Goal: Transaction & Acquisition: Subscribe to service/newsletter

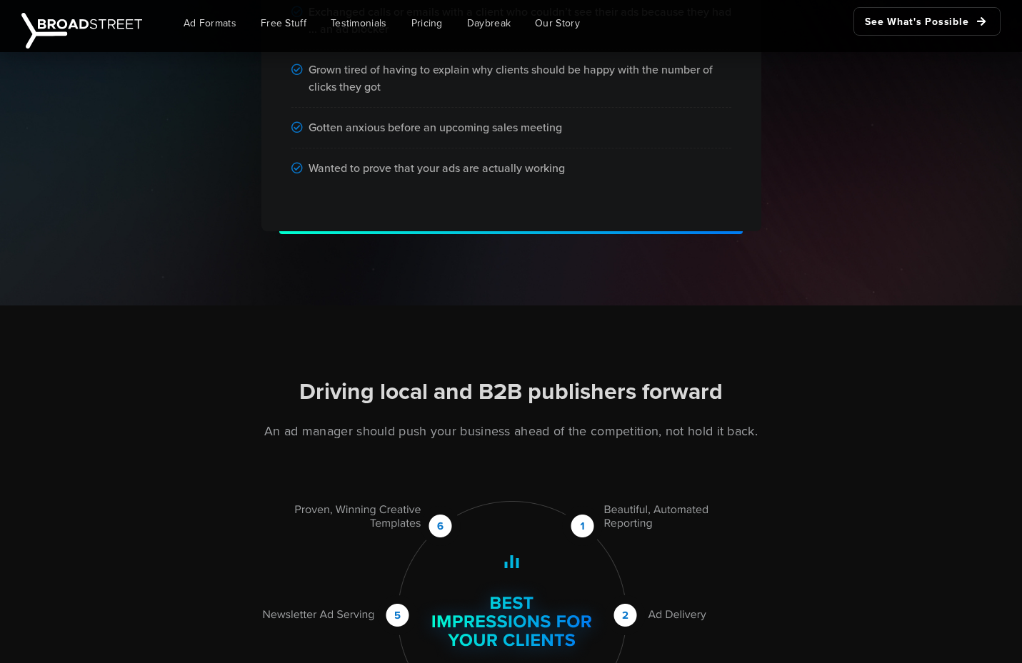
scroll to position [1502, 0]
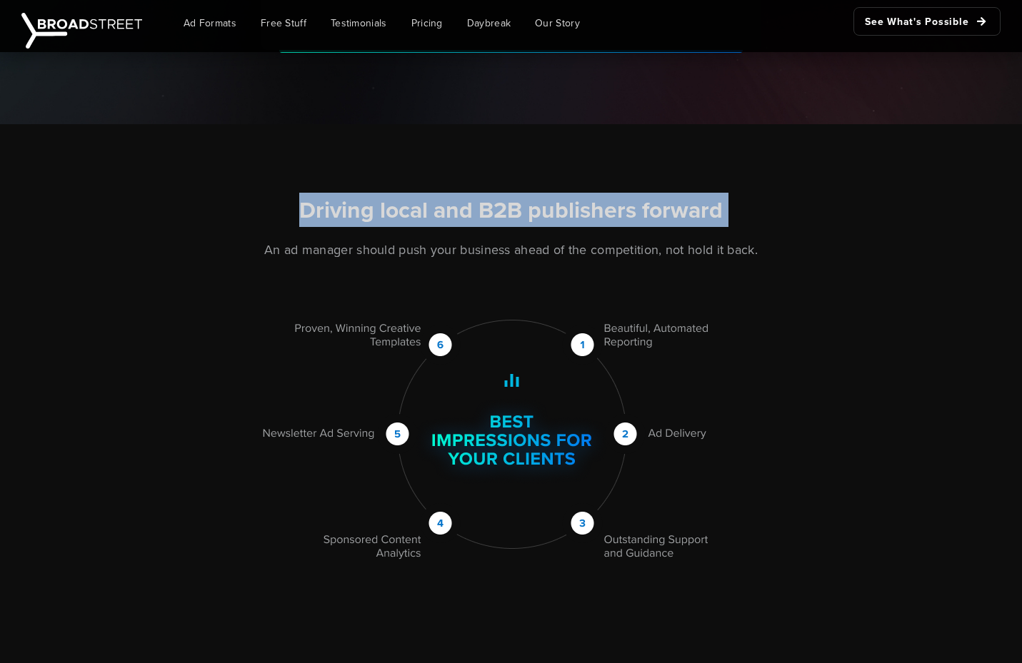
drag, startPoint x: 296, startPoint y: 204, endPoint x: 606, endPoint y: 233, distance: 312.0
click at [606, 233] on div "Driving local and B2B publishers forward An ad manager should push your busines…" at bounding box center [511, 379] width 814 height 366
drag, startPoint x: 606, startPoint y: 233, endPoint x: 579, endPoint y: 250, distance: 31.7
click at [606, 233] on div "Driving local and B2B publishers forward An ad manager should push your busines…" at bounding box center [511, 379] width 814 height 366
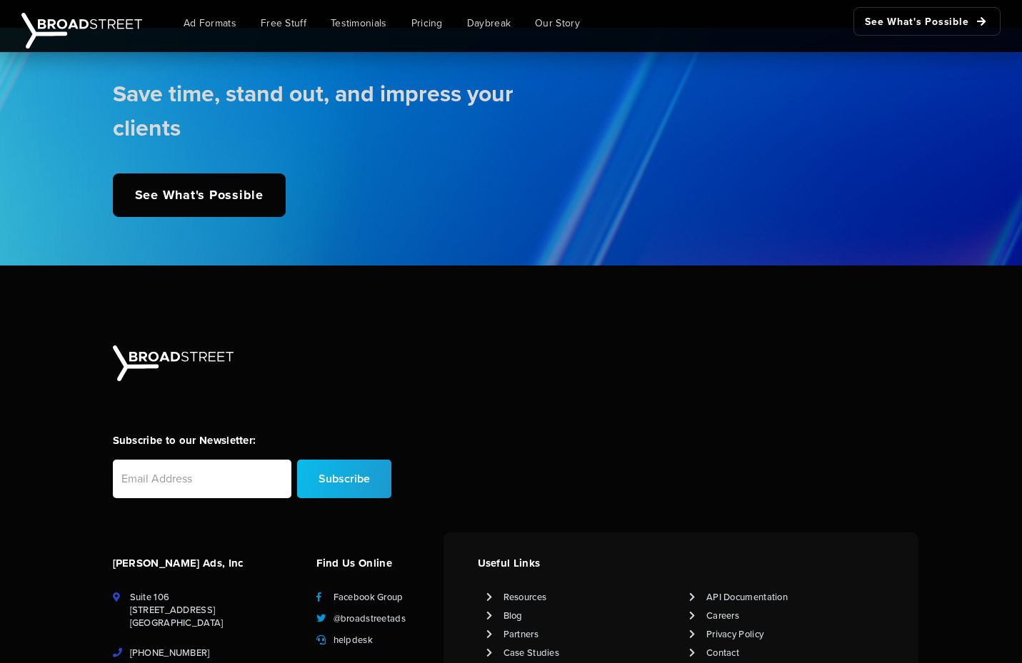
scroll to position [3521, 0]
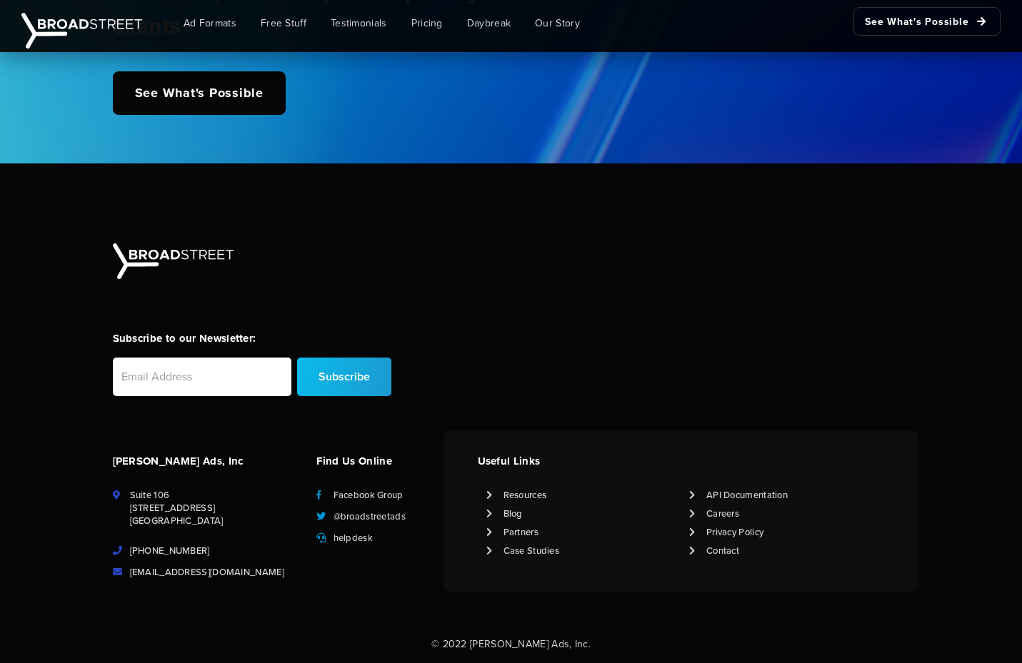
click at [501, 305] on div "Subscribe to our Newsletter: Subscribe" at bounding box center [511, 336] width 814 height 187
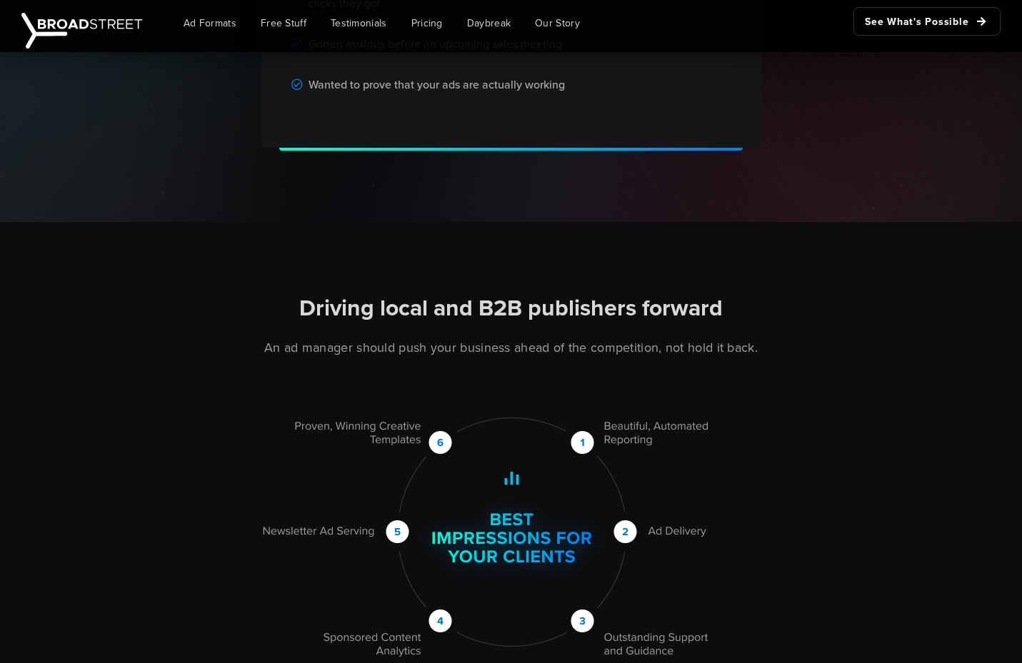
scroll to position [343, 0]
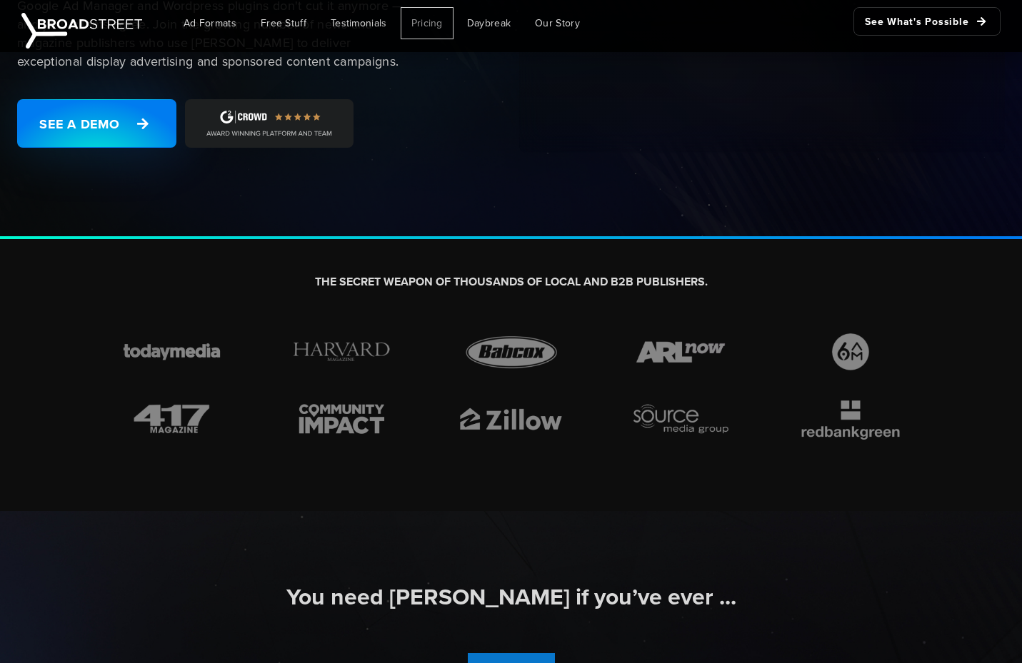
click at [426, 20] on span "Pricing" at bounding box center [426, 23] width 31 height 15
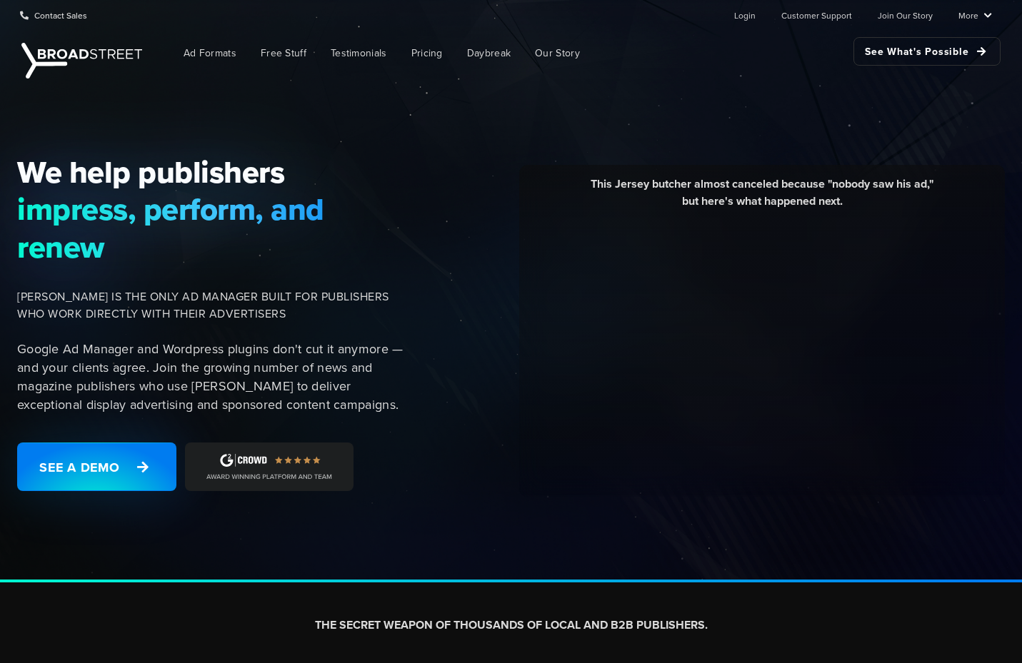
click at [135, 329] on div "We help publishers impress, perform, and renew [PERSON_NAME] IS THE ONLY AD MAN…" at bounding box center [218, 331] width 418 height 355
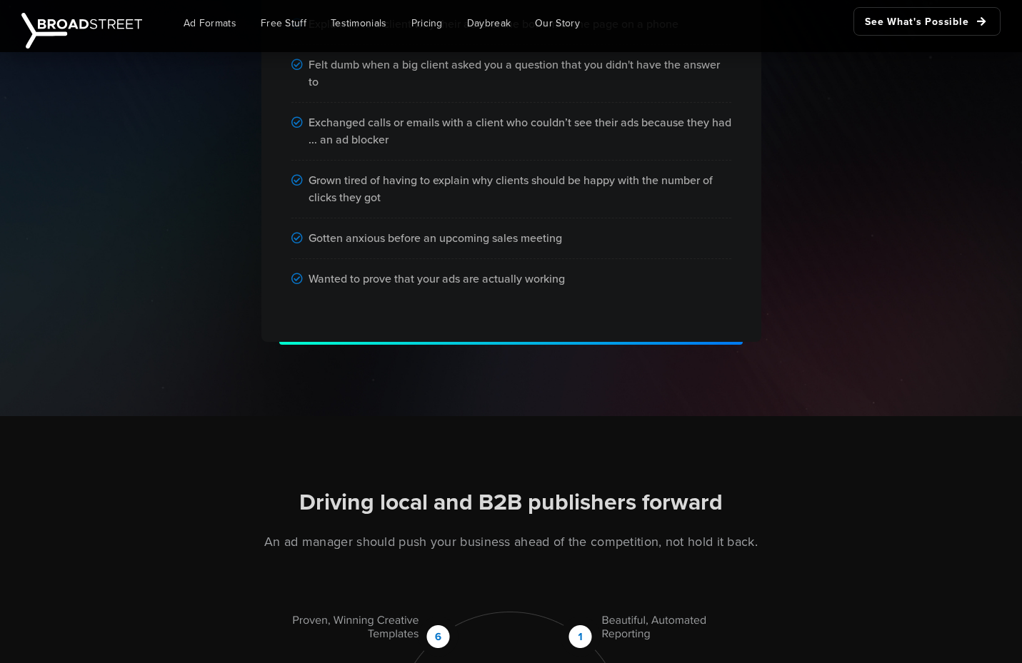
scroll to position [1502, 0]
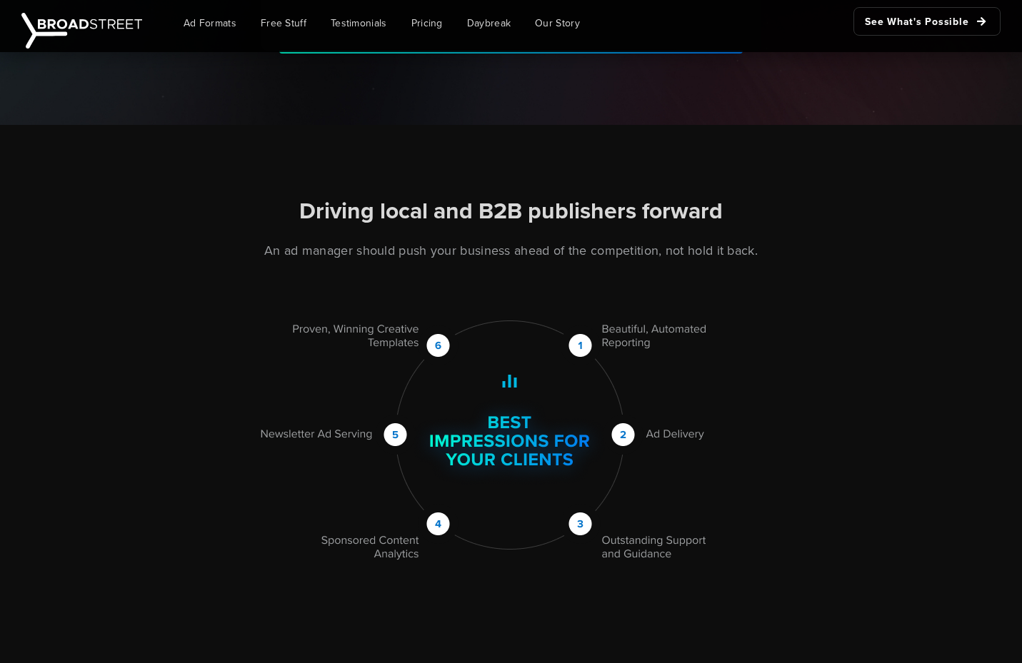
click at [504, 226] on h2 "Driving local and B2B publishers forward" at bounding box center [511, 211] width 797 height 30
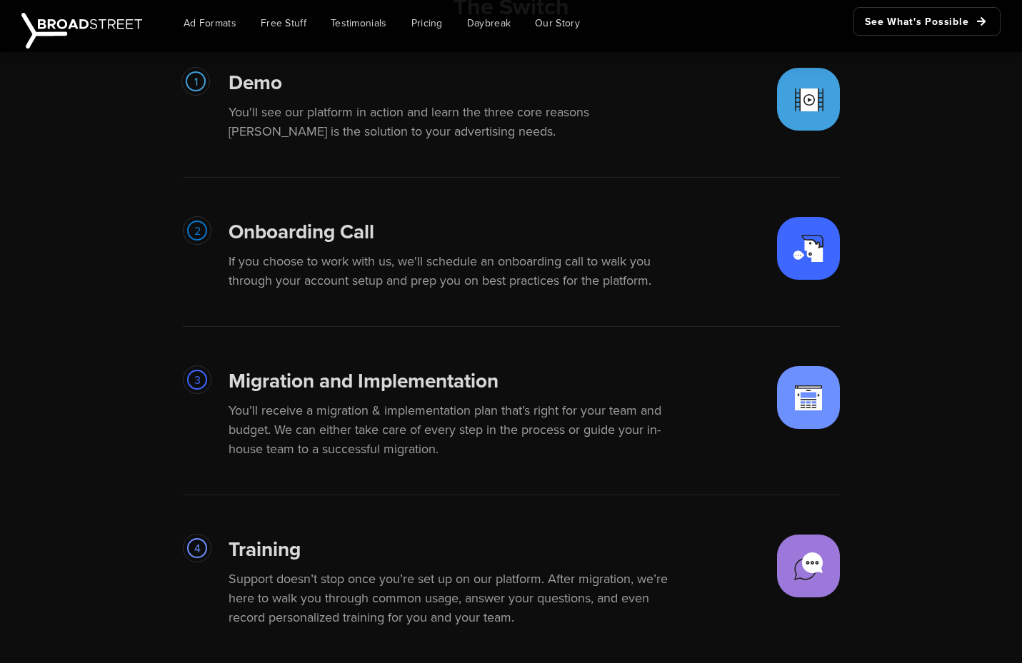
scroll to position [2714, 0]
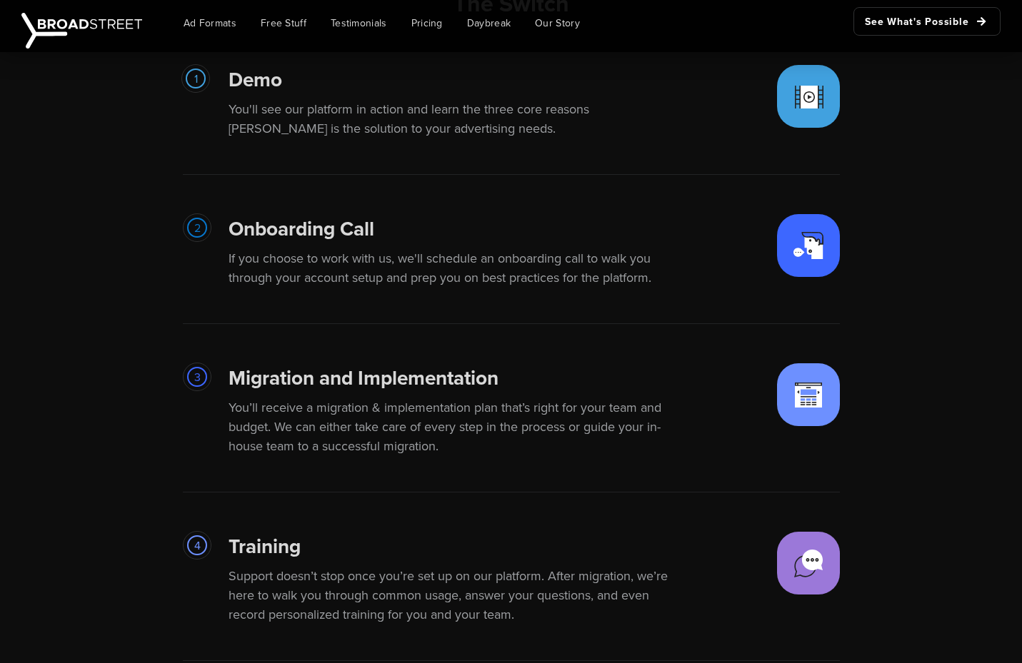
click at [232, 113] on p "You'll see our platform in action and learn the three core reasons [PERSON_NAME…" at bounding box center [456, 119] width 457 height 39
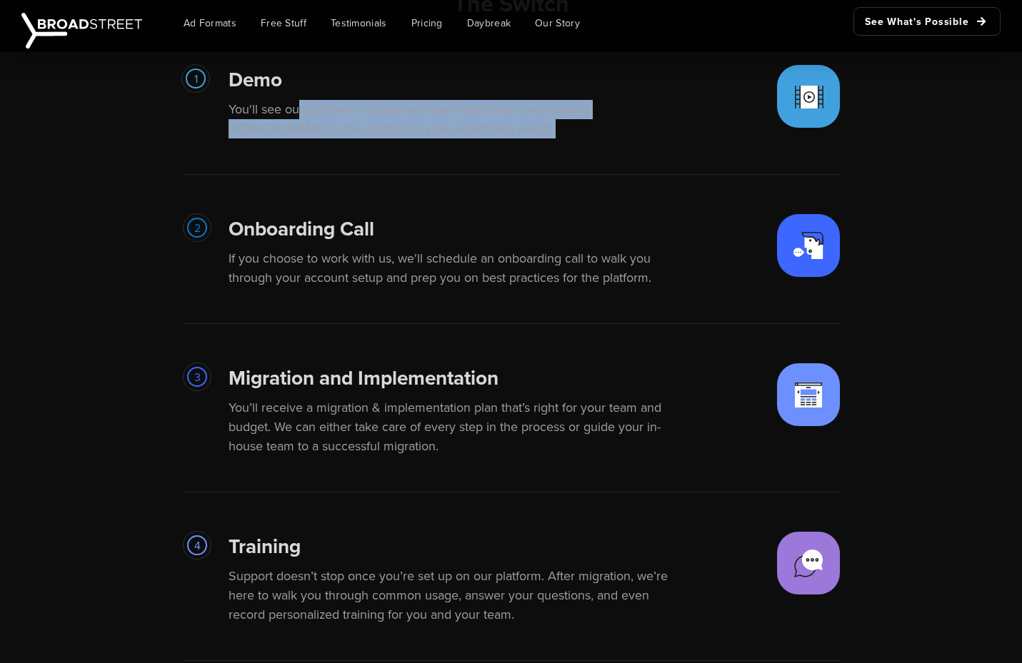
drag, startPoint x: 232, startPoint y: 113, endPoint x: 493, endPoint y: 141, distance: 262.2
click at [493, 141] on div "Demo You'll see our platform in action and learn the three core reasons [PERSON…" at bounding box center [493, 107] width 531 height 85
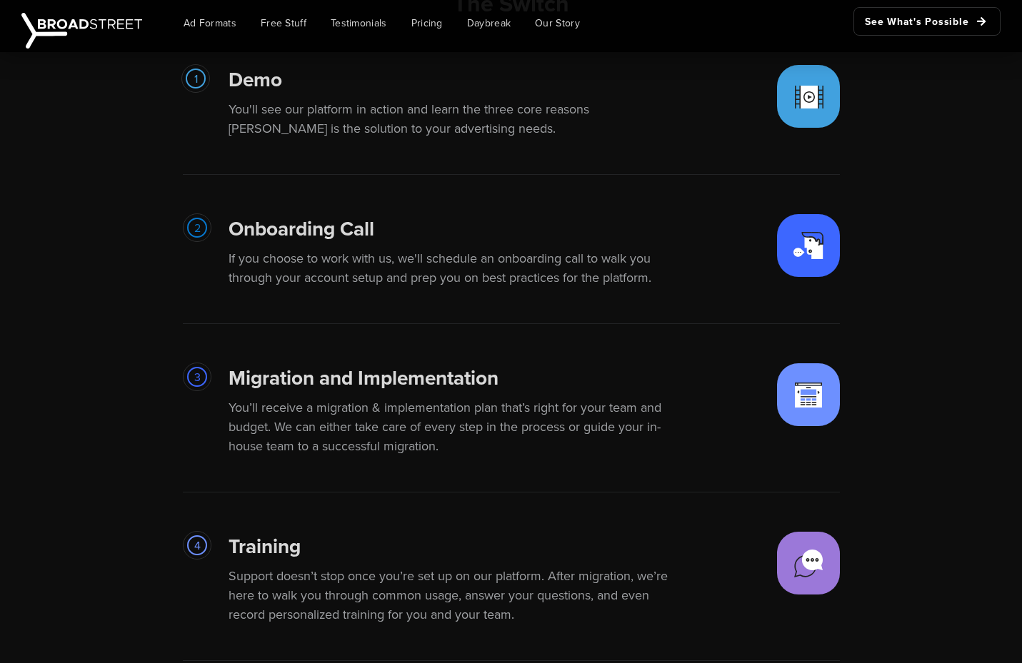
click at [555, 143] on div "Demo You'll see our platform in action and learn the three core reasons [PERSON…" at bounding box center [493, 107] width 531 height 85
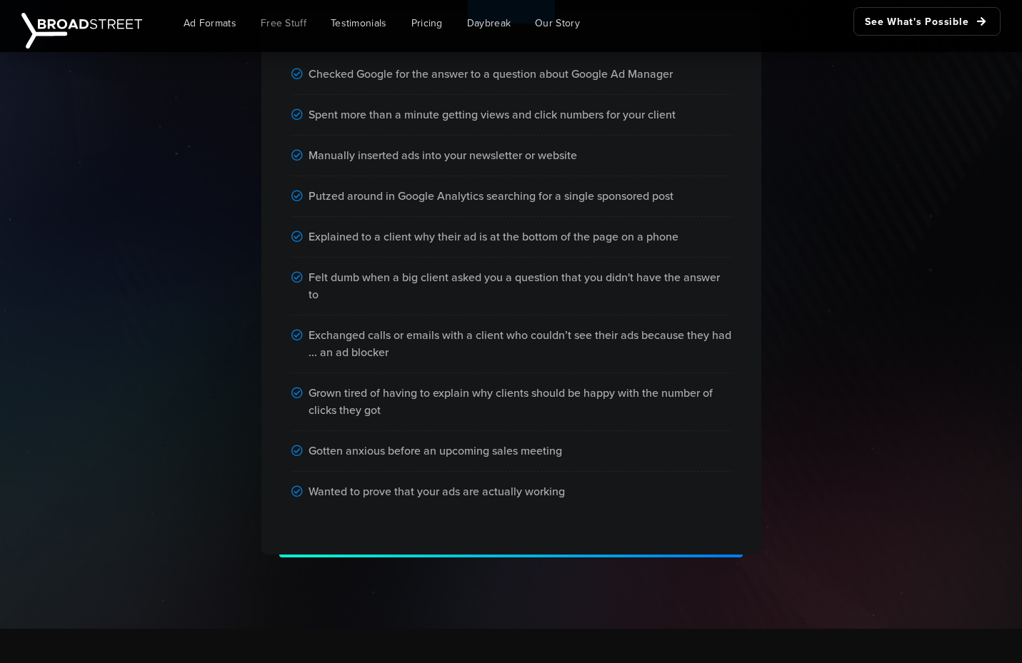
scroll to position [939, 0]
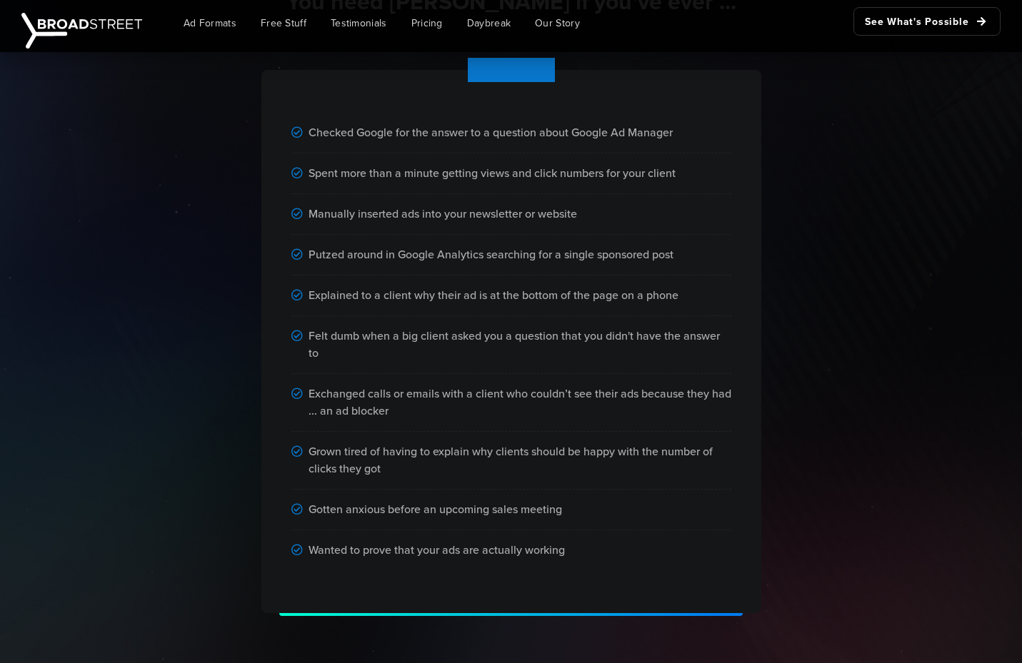
drag, startPoint x: 791, startPoint y: 362, endPoint x: 962, endPoint y: 404, distance: 175.8
click at [793, 361] on div "Checked Google for the answer to a question about Google Ad Manager Spent more …" at bounding box center [511, 323] width 814 height 588
